Goal: Task Accomplishment & Management: Use online tool/utility

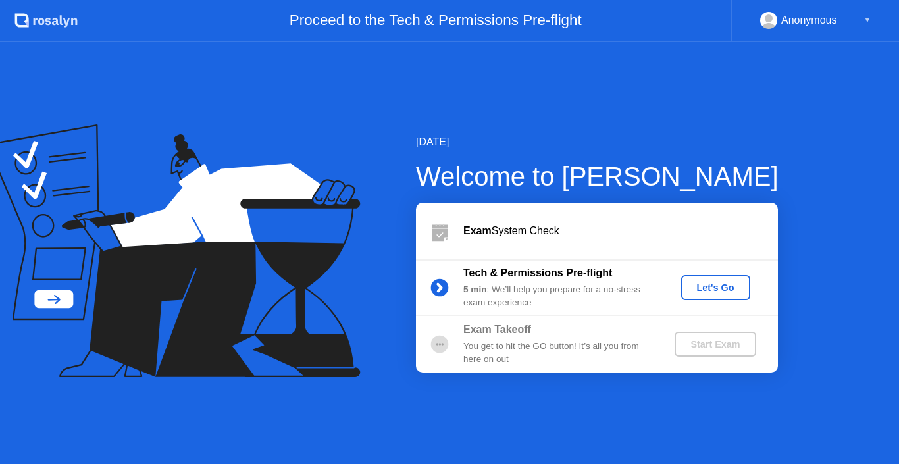
click at [710, 284] on div "Let's Go" at bounding box center [715, 287] width 59 height 11
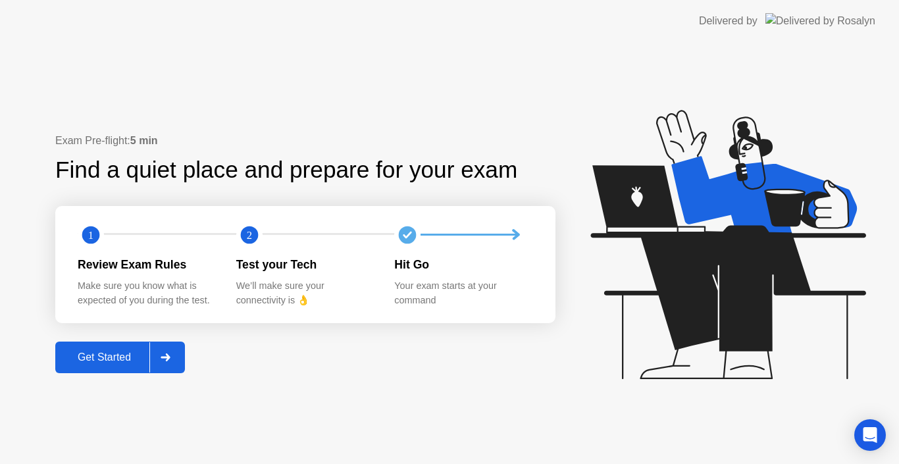
click at [100, 355] on div "Get Started" at bounding box center [104, 357] width 90 height 12
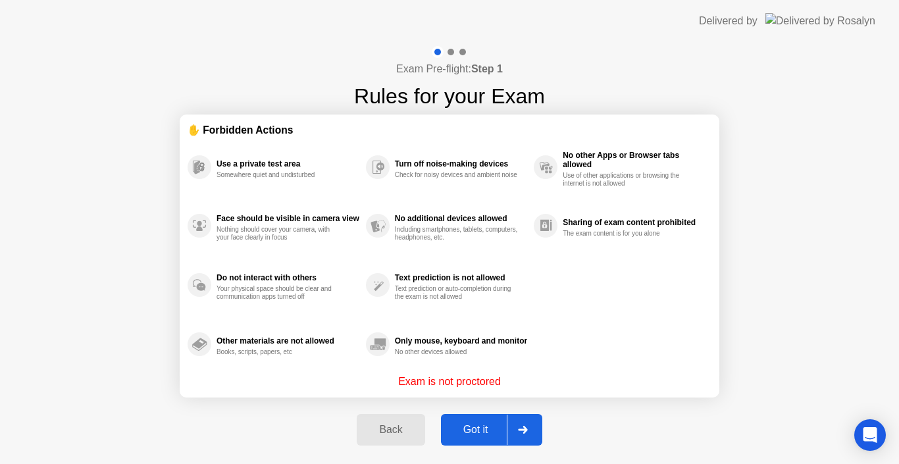
click at [480, 425] on div "Got it" at bounding box center [476, 430] width 62 height 12
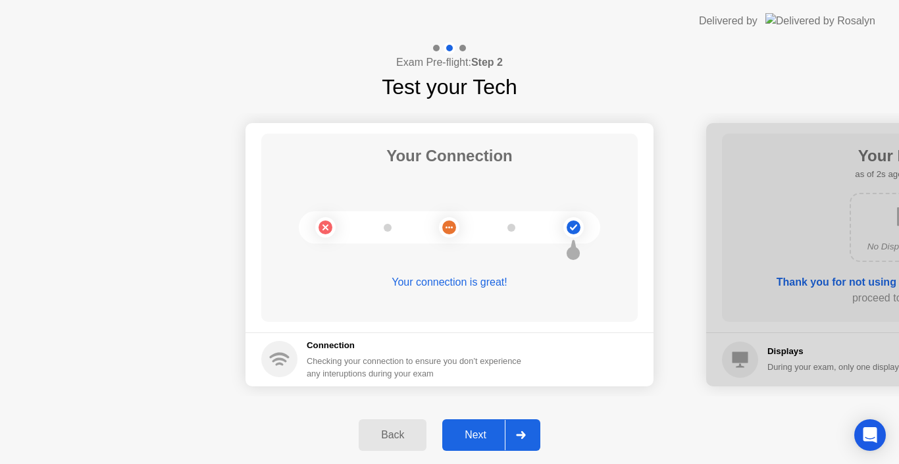
click at [472, 431] on div "Next" at bounding box center [475, 435] width 59 height 12
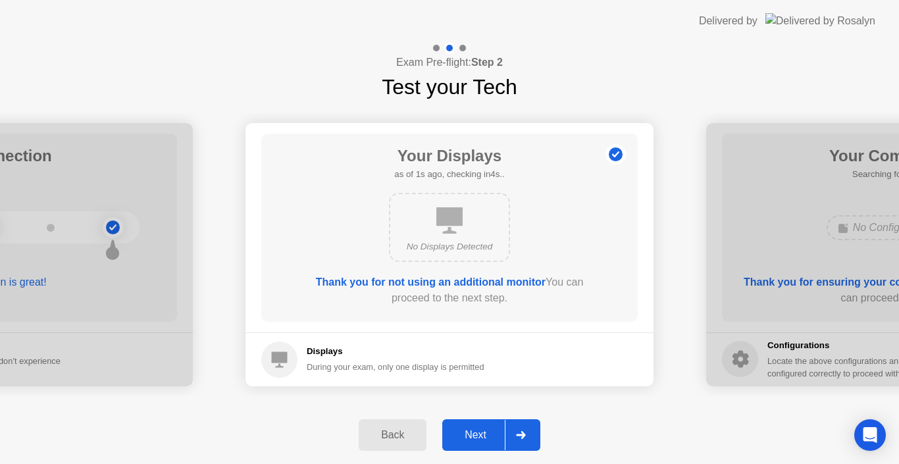
click at [472, 431] on div "Next" at bounding box center [475, 435] width 59 height 12
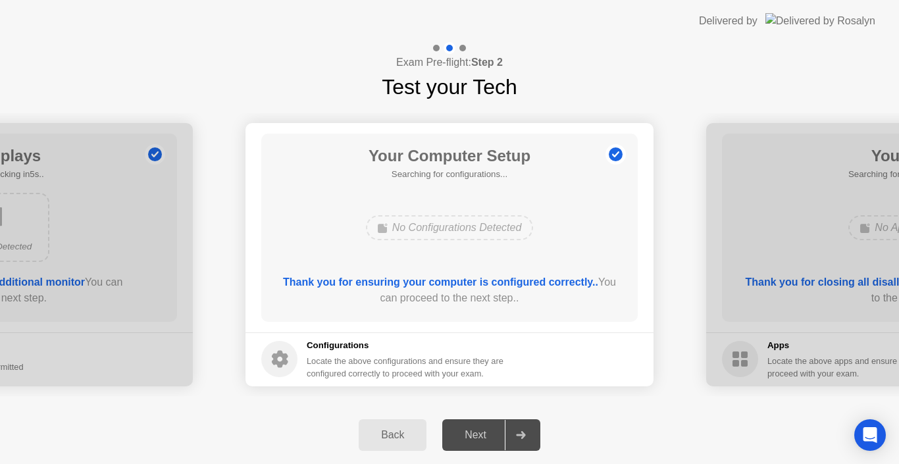
click at [561, 222] on div "No Configurations Detected" at bounding box center [449, 228] width 301 height 36
click at [478, 439] on div "Next" at bounding box center [475, 435] width 59 height 12
click at [573, 296] on div "Thank you for ensuring your computer is configured correctly.. You can proceed …" at bounding box center [449, 290] width 339 height 32
click at [492, 302] on div "Thank you for ensuring your computer is configured correctly.. You can proceed …" at bounding box center [449, 290] width 339 height 32
click at [515, 247] on div "Your Computer Setup Searching for configurations... No Configurations Detected …" at bounding box center [449, 228] width 376 height 188
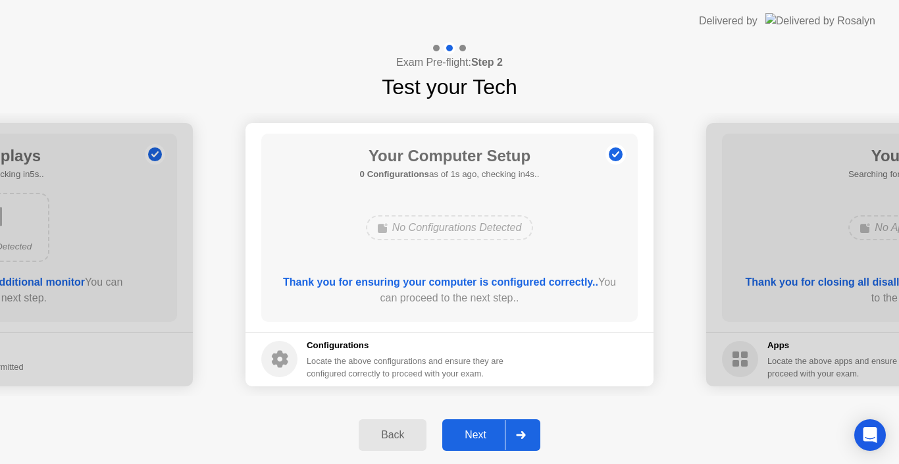
click at [478, 436] on div "Next" at bounding box center [475, 435] width 59 height 12
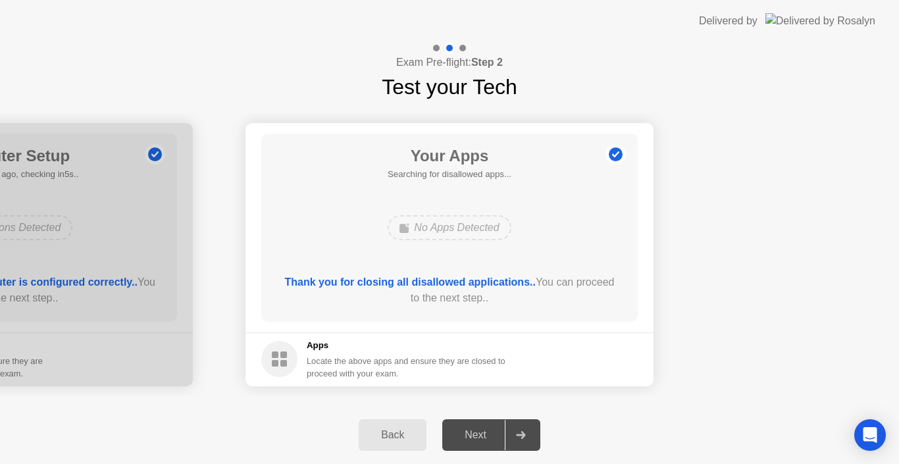
click at [534, 337] on footer "Apps Locate the above apps and ensure they are closed to proceed with your exam." at bounding box center [449, 359] width 408 height 54
click at [565, 211] on div "No Apps Detected" at bounding box center [449, 228] width 301 height 36
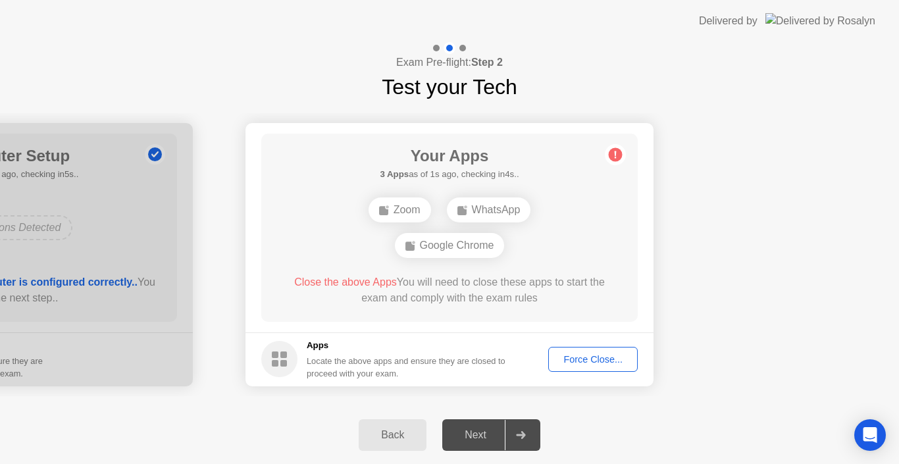
click at [610, 357] on div "Force Close..." at bounding box center [593, 359] width 80 height 11
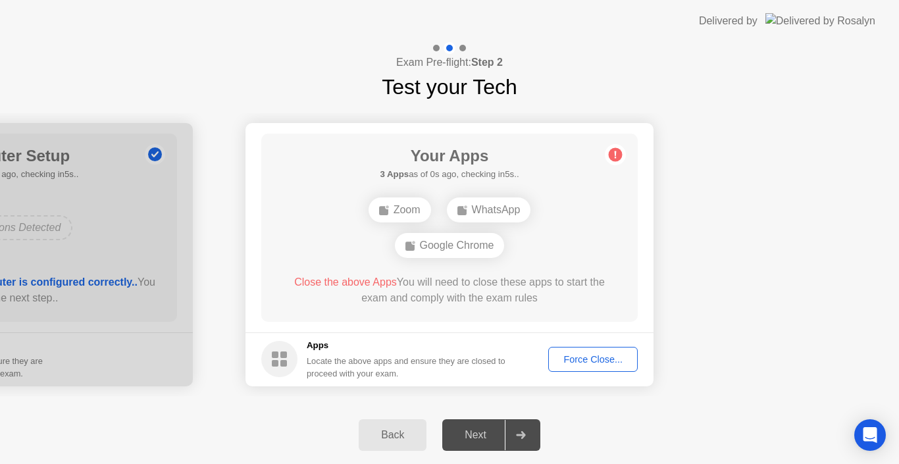
click at [586, 354] on div "Force Close..." at bounding box center [593, 359] width 80 height 11
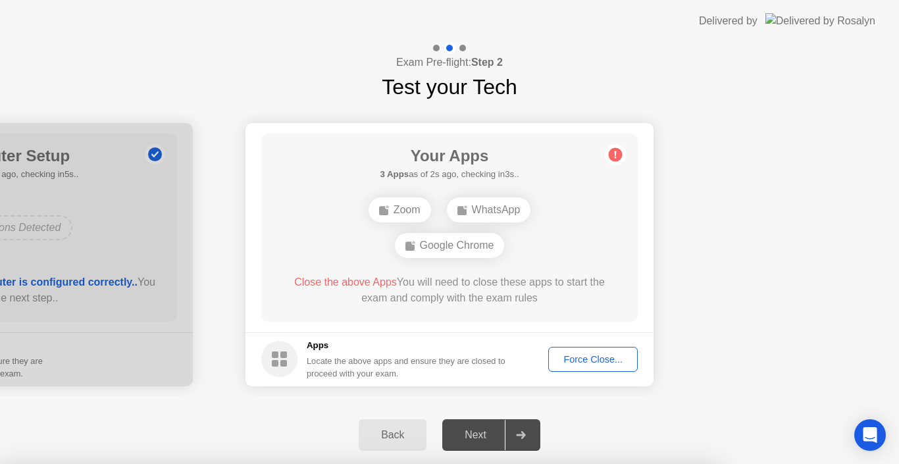
drag, startPoint x: 509, startPoint y: 307, endPoint x: 343, endPoint y: 248, distance: 175.2
drag, startPoint x: 465, startPoint y: 268, endPoint x: 505, endPoint y: 268, distance: 39.5
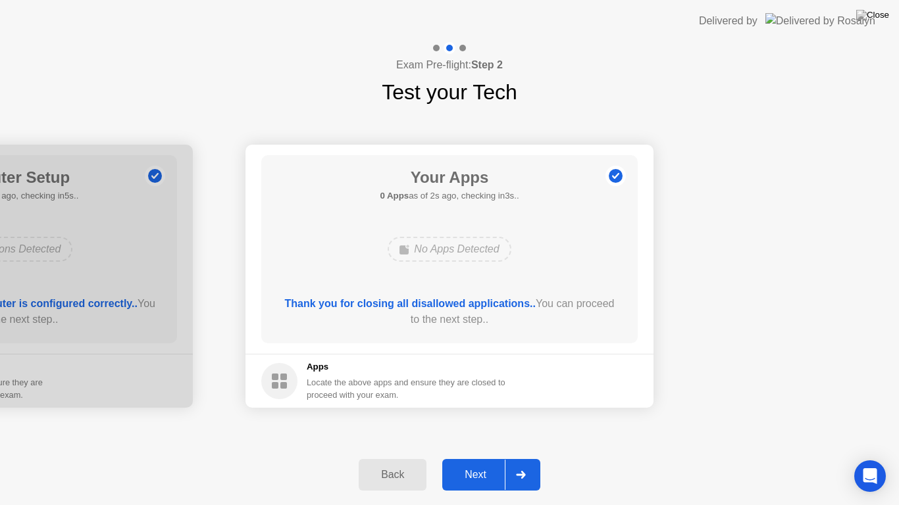
click at [484, 463] on div "Next" at bounding box center [475, 475] width 59 height 12
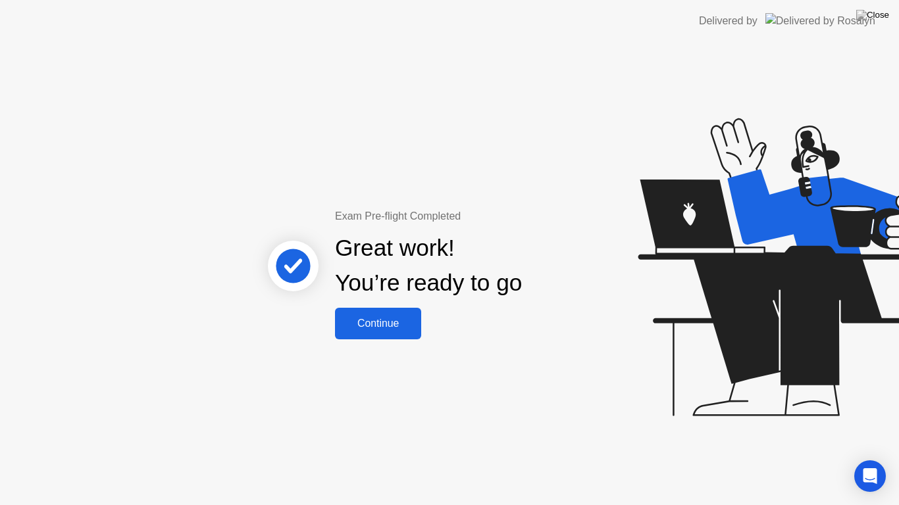
click at [376, 320] on div "Continue" at bounding box center [378, 324] width 78 height 12
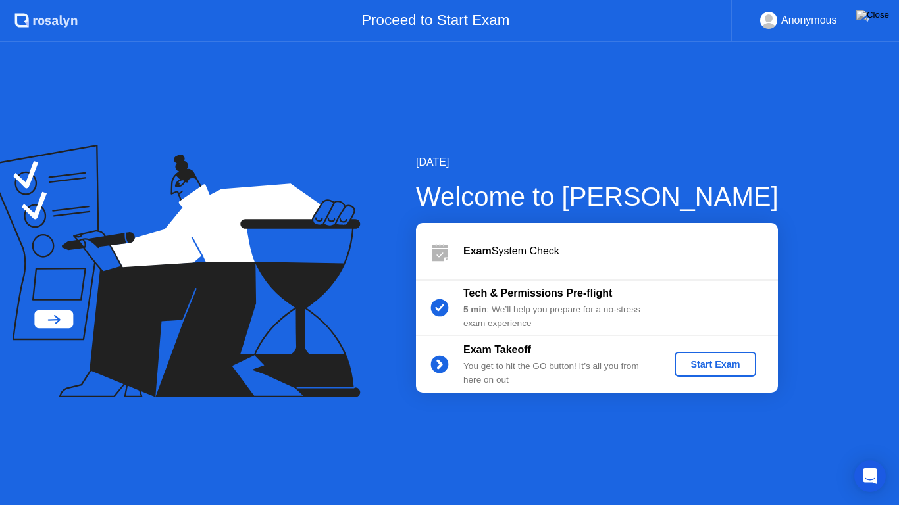
click at [707, 363] on div "Start Exam" at bounding box center [715, 364] width 70 height 11
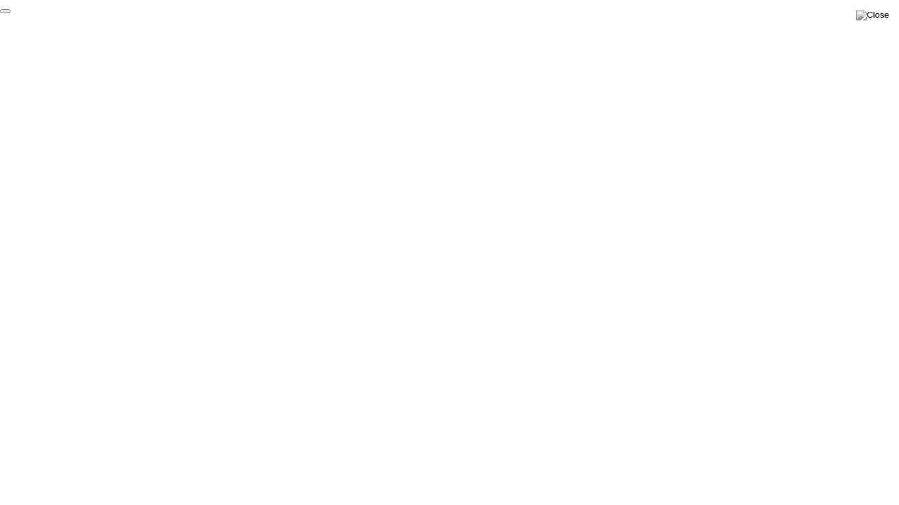
click div "End Proctoring Session"
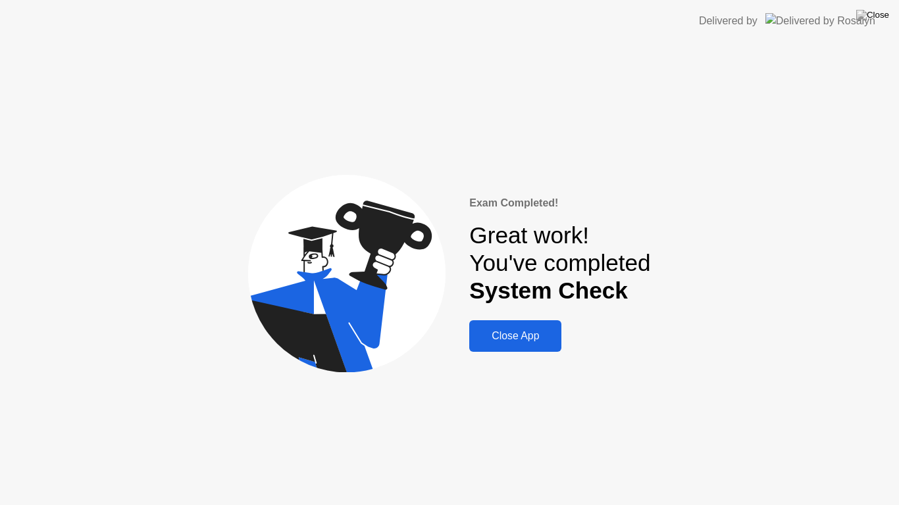
click at [519, 340] on div "Close App" at bounding box center [515, 336] width 84 height 12
